Goal: Transaction & Acquisition: Subscribe to service/newsletter

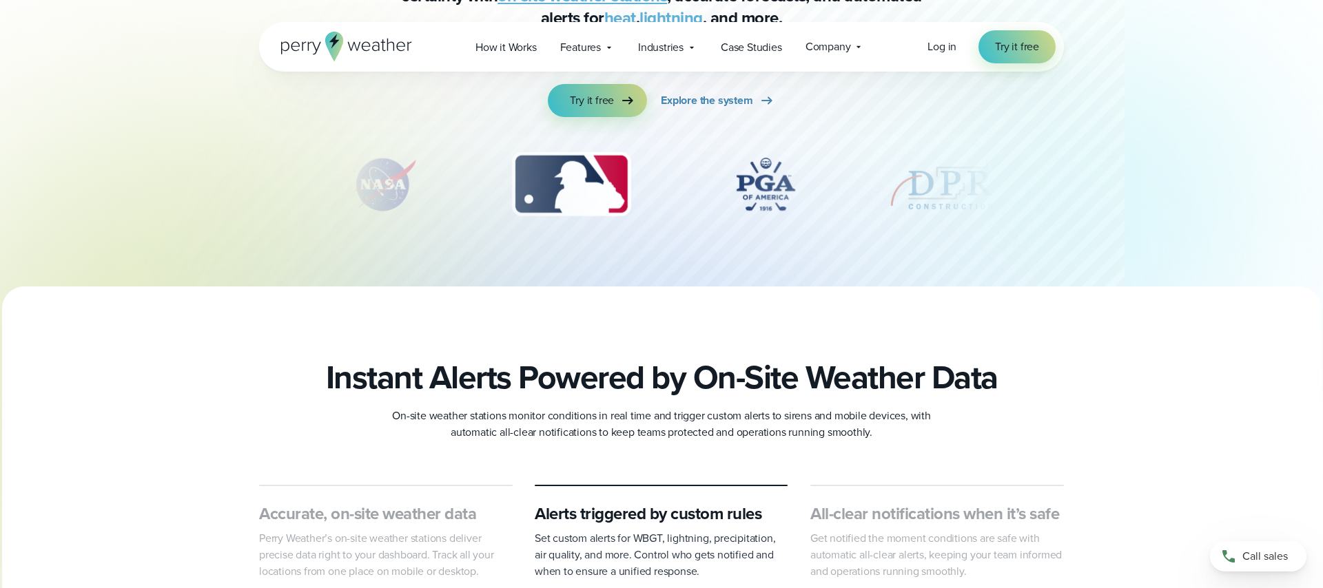
scroll to position [203, 0]
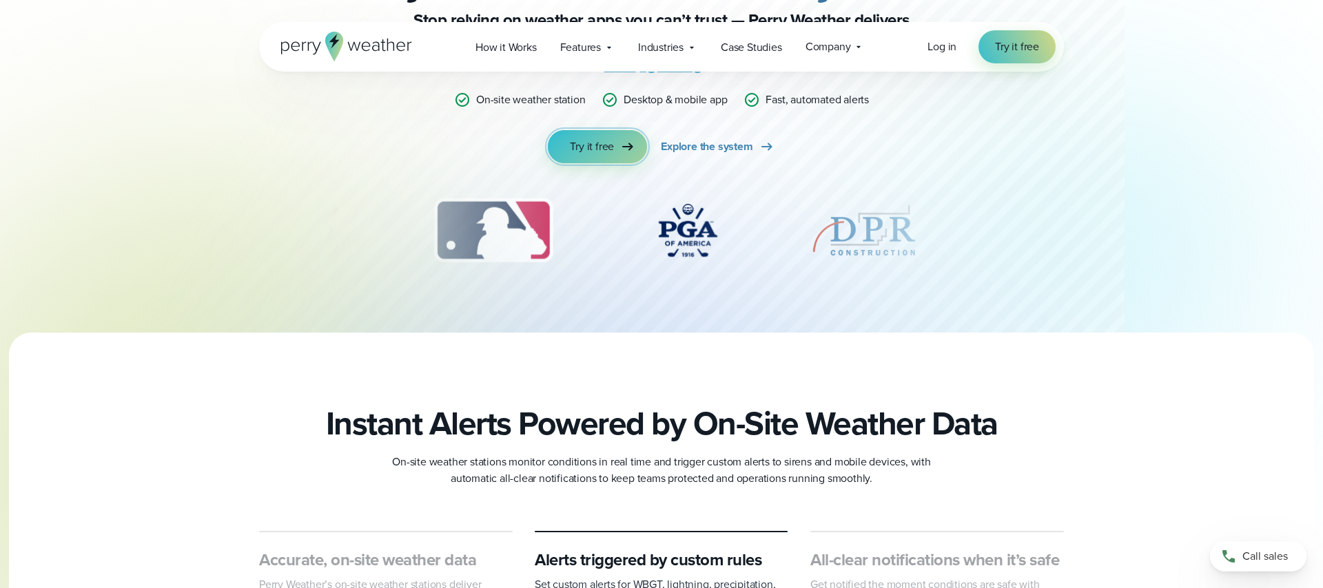
click at [608, 152] on span "Try it free" at bounding box center [592, 146] width 44 height 17
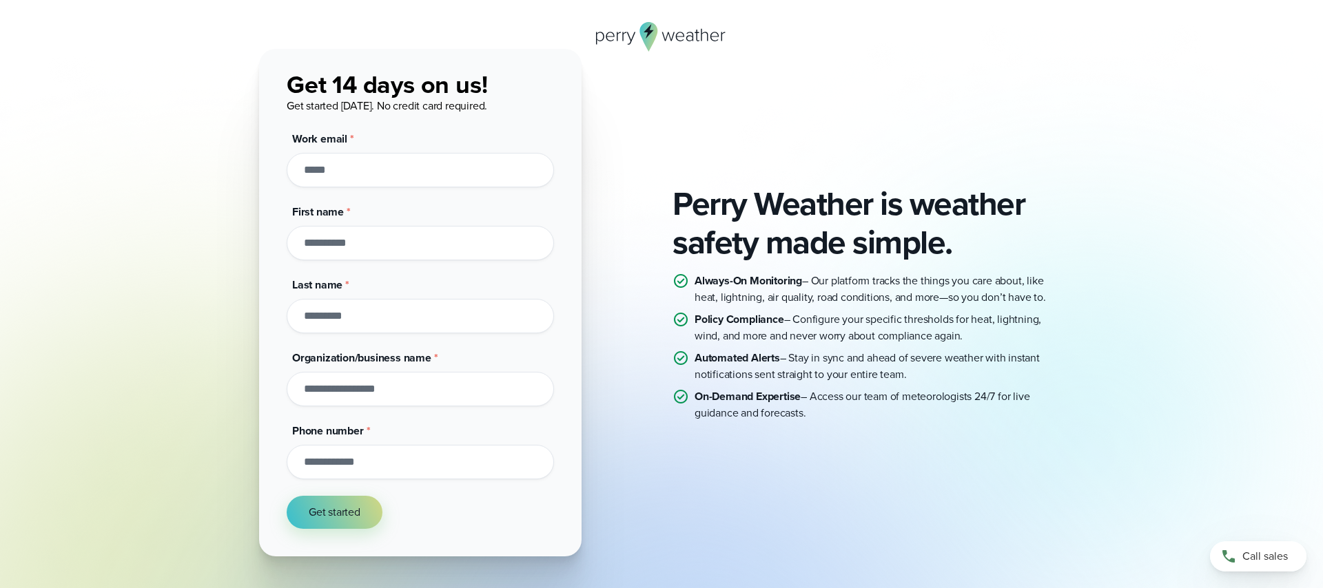
scroll to position [61, 0]
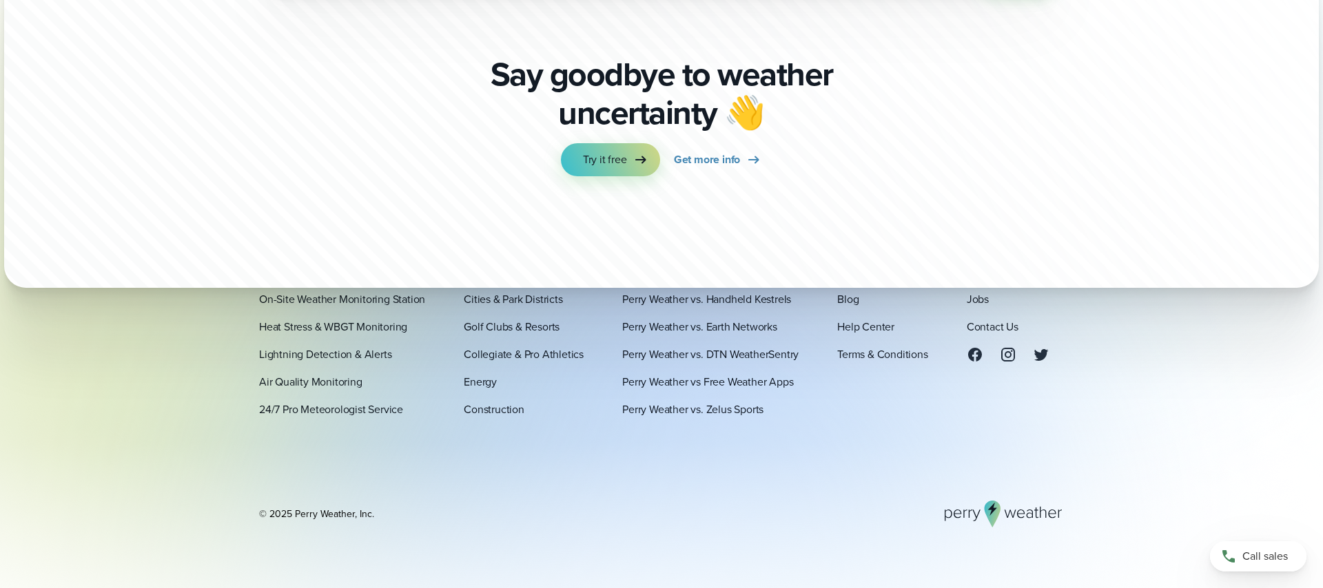
scroll to position [4797, 0]
